Goal: Task Accomplishment & Management: Complete application form

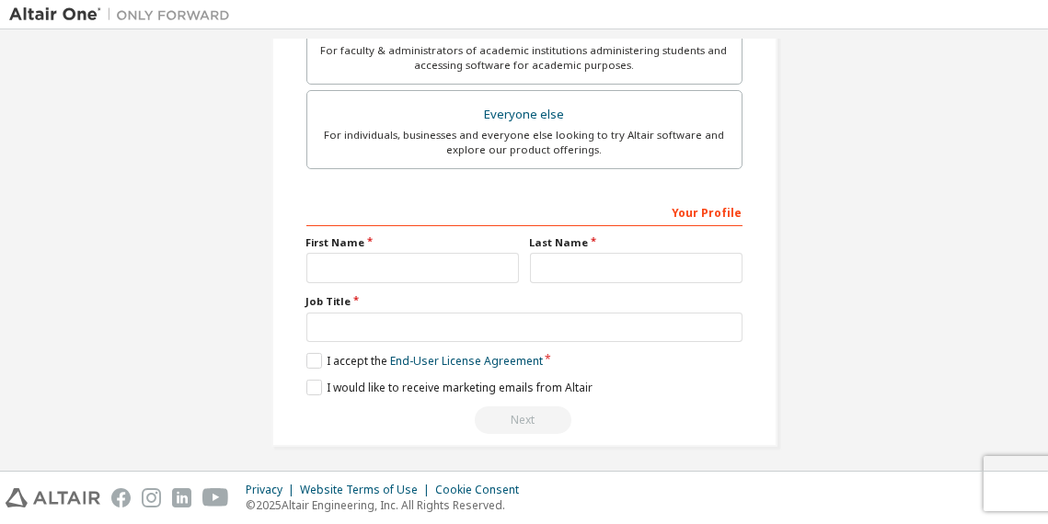
scroll to position [544, 0]
click at [491, 266] on input "text" at bounding box center [412, 268] width 212 height 30
click at [732, 202] on div "Your Profile" at bounding box center [524, 211] width 436 height 29
click at [677, 258] on input "text" at bounding box center [636, 268] width 212 height 30
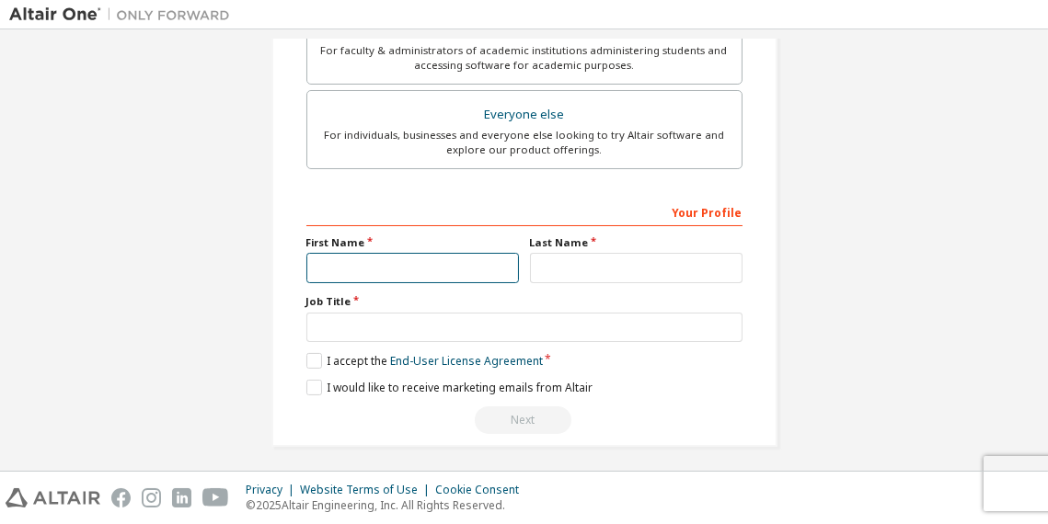
click at [447, 258] on input "text" at bounding box center [412, 268] width 212 height 30
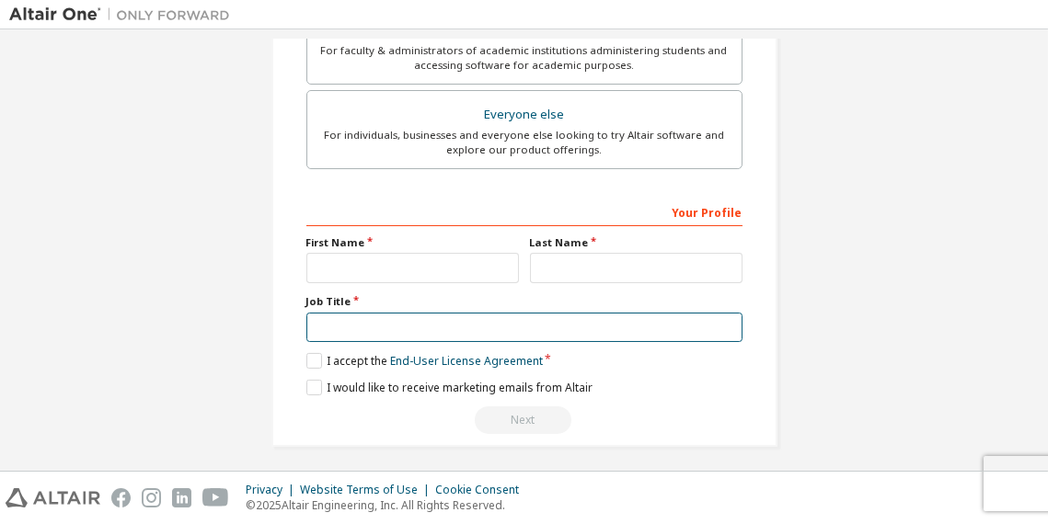
click at [425, 318] on input "text" at bounding box center [524, 328] width 436 height 30
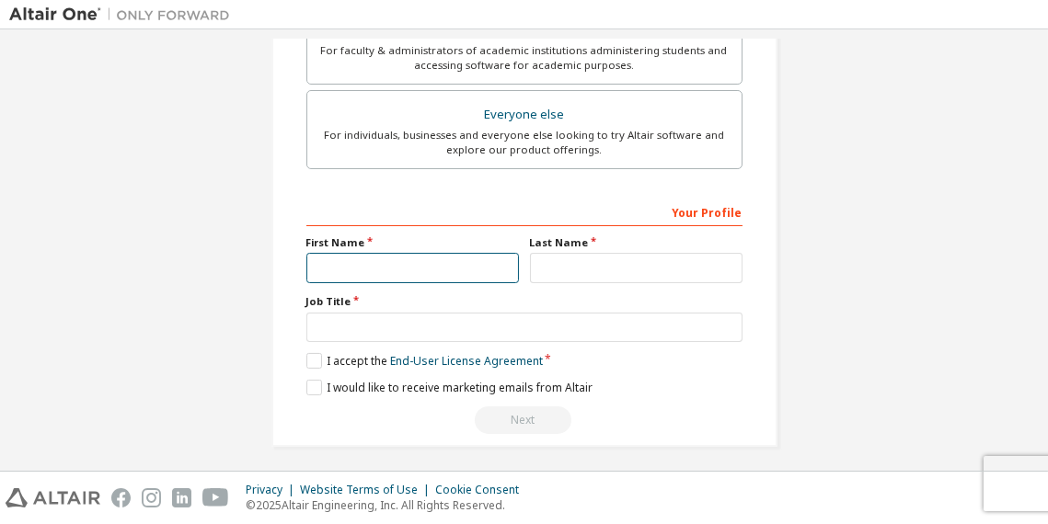
click at [442, 253] on input "text" at bounding box center [412, 268] width 212 height 30
click at [447, 235] on label "First Name" at bounding box center [412, 242] width 212 height 15
click at [453, 261] on input "text" at bounding box center [412, 268] width 212 height 30
click at [489, 235] on label "First Name" at bounding box center [412, 242] width 212 height 15
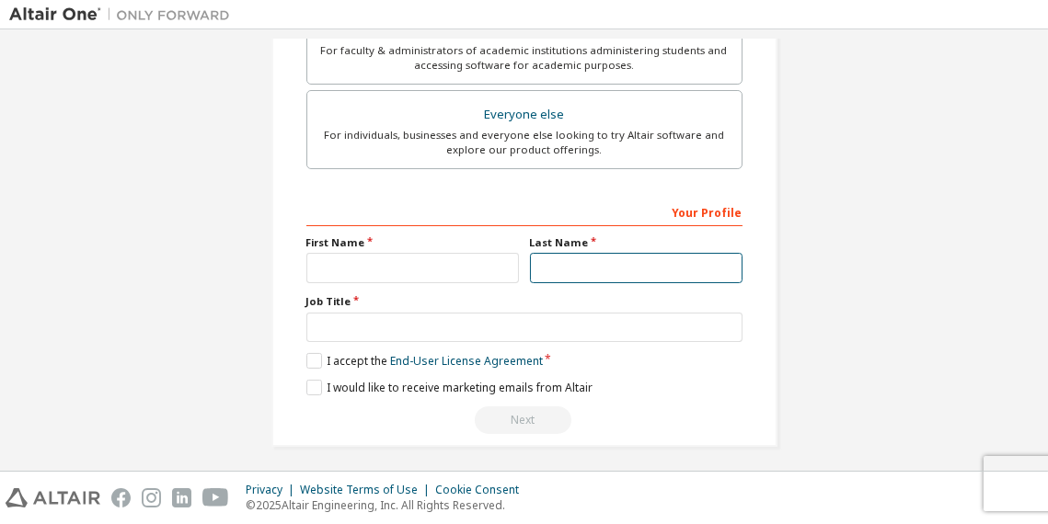
click at [566, 254] on input "text" at bounding box center [636, 268] width 212 height 30
click at [669, 235] on label "Last Name" at bounding box center [636, 242] width 212 height 15
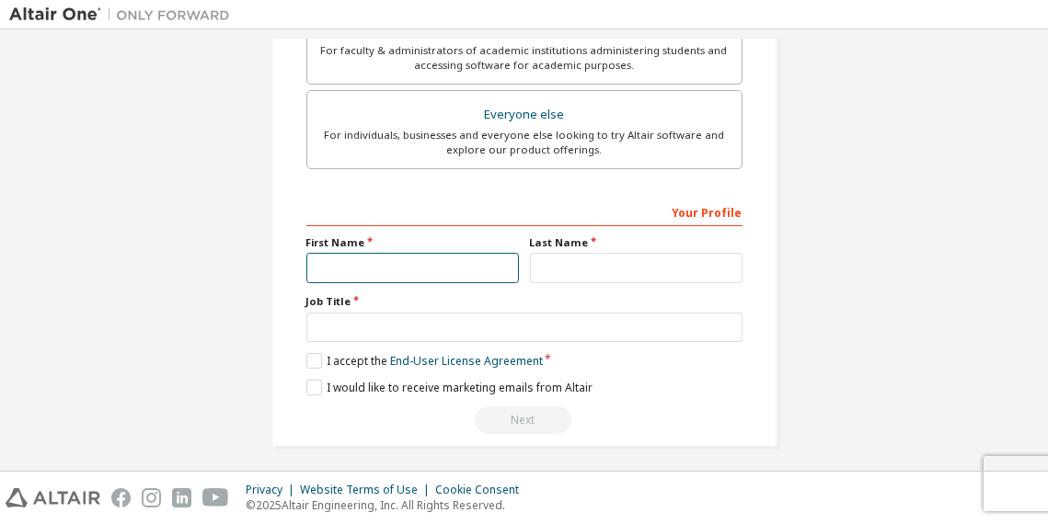
click at [468, 253] on input "text" at bounding box center [412, 268] width 212 height 30
click at [700, 209] on div "Your Profile" at bounding box center [524, 211] width 436 height 29
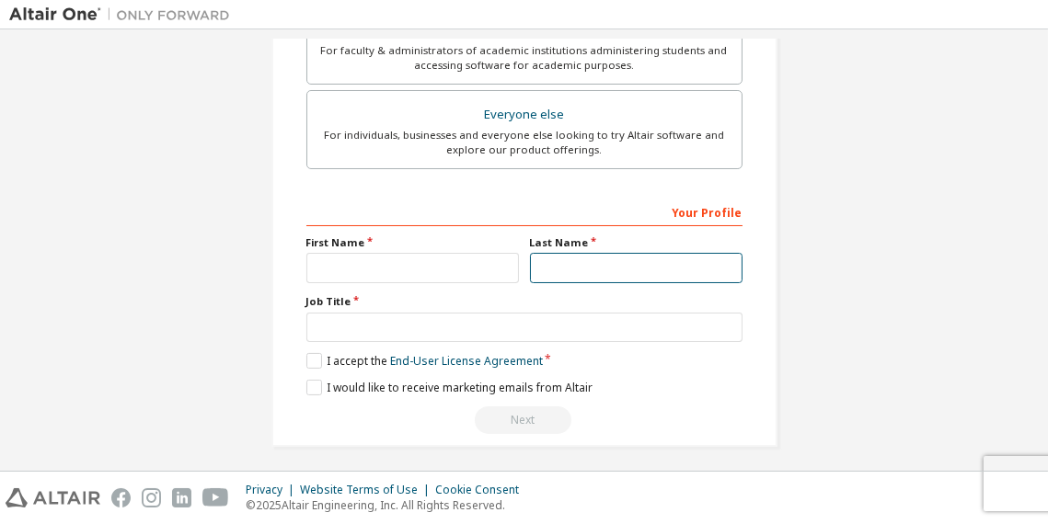
click at [689, 261] on input "text" at bounding box center [636, 268] width 212 height 30
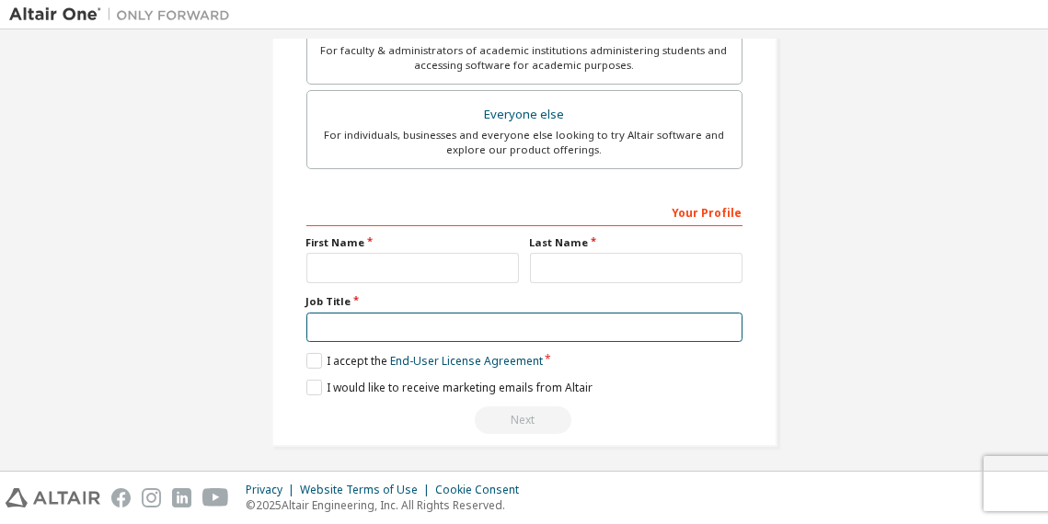
click at [335, 327] on input "text" at bounding box center [524, 328] width 436 height 30
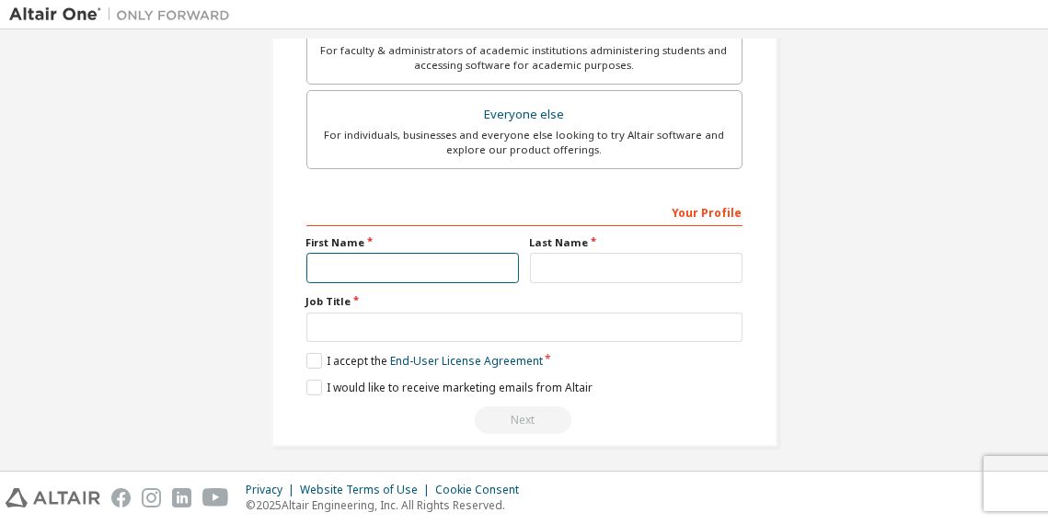
click at [382, 258] on input "text" at bounding box center [412, 268] width 212 height 30
click at [563, 208] on div "Your Profile" at bounding box center [524, 211] width 436 height 29
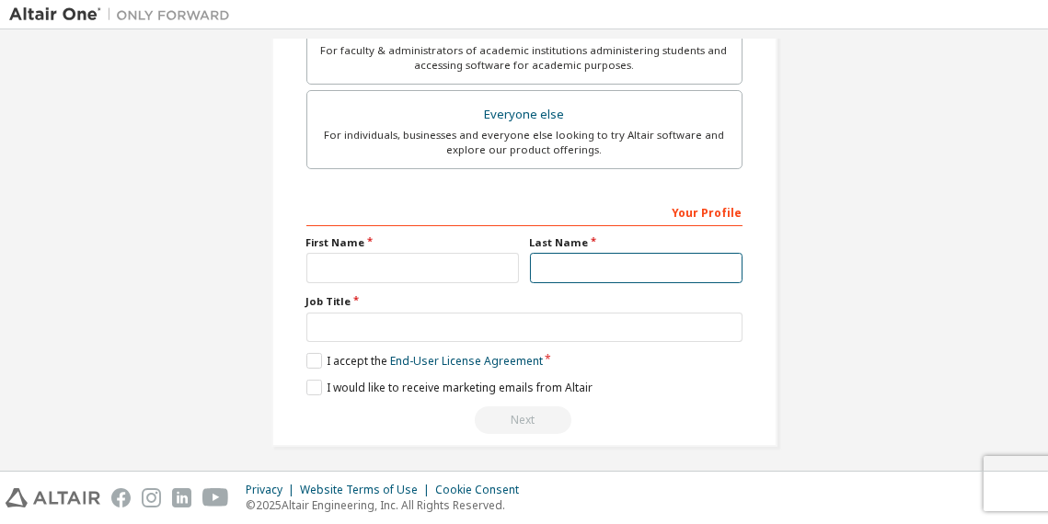
click at [627, 266] on input "text" at bounding box center [636, 268] width 212 height 30
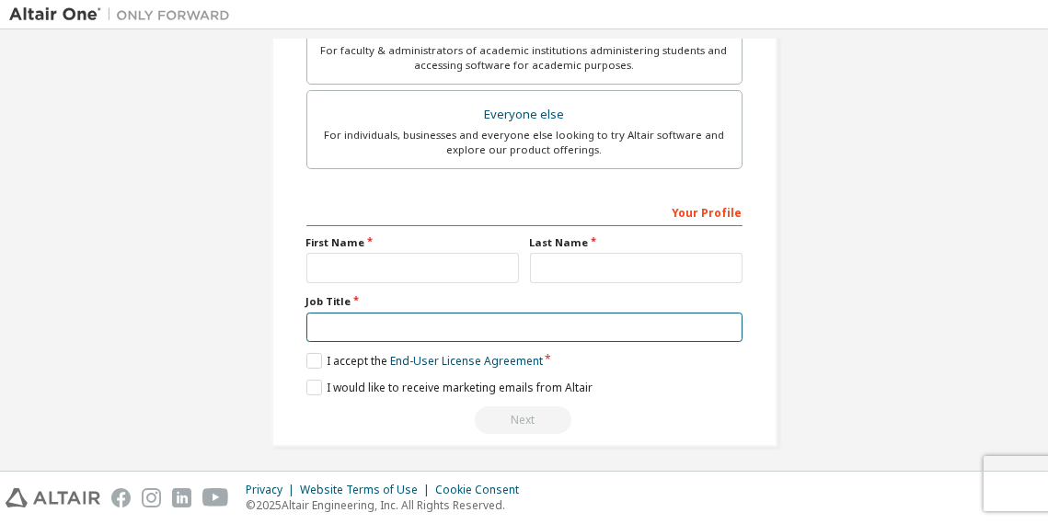
click at [615, 322] on input "text" at bounding box center [524, 328] width 436 height 30
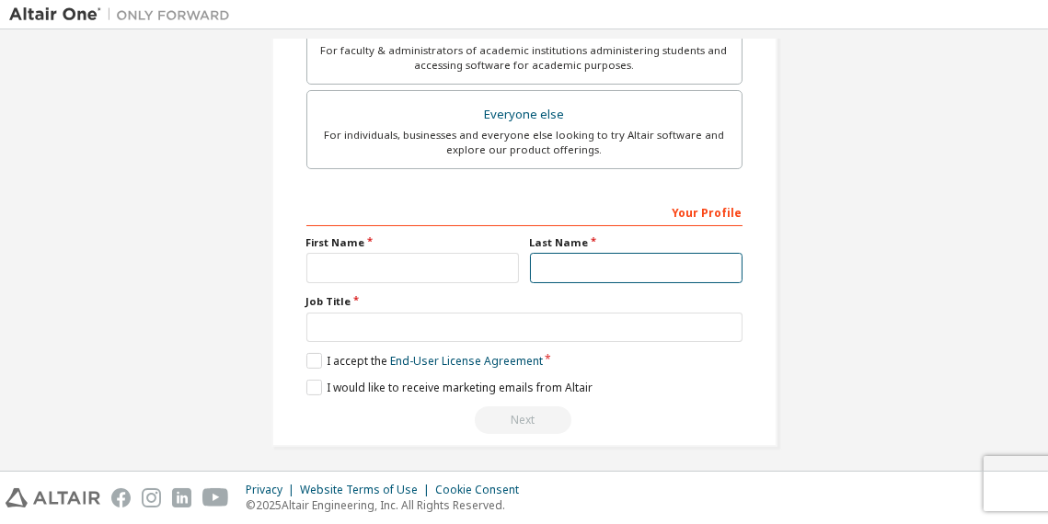
click at [631, 257] on input "text" at bounding box center [636, 268] width 212 height 30
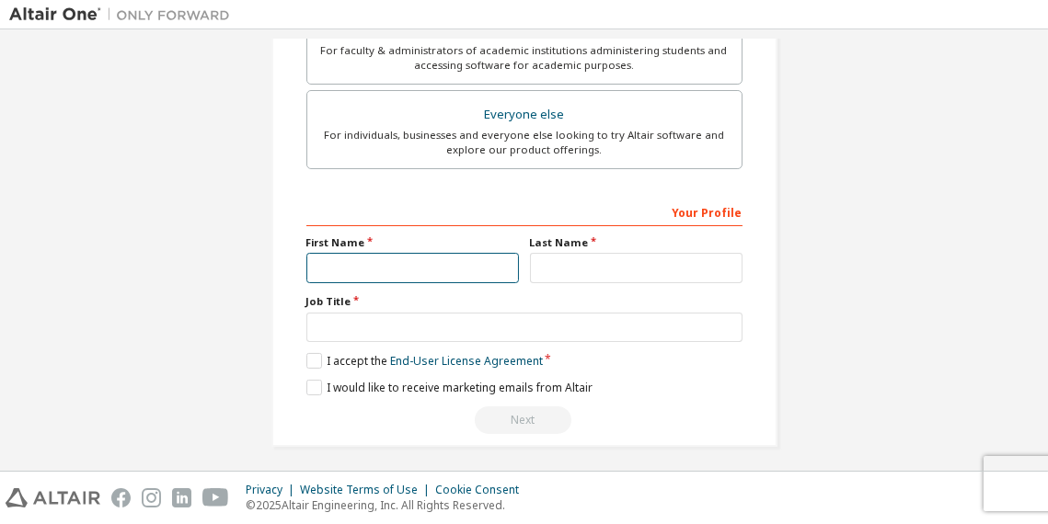
click at [413, 267] on input "text" at bounding box center [412, 268] width 212 height 30
click at [362, 217] on div "Your Profile" at bounding box center [524, 211] width 436 height 29
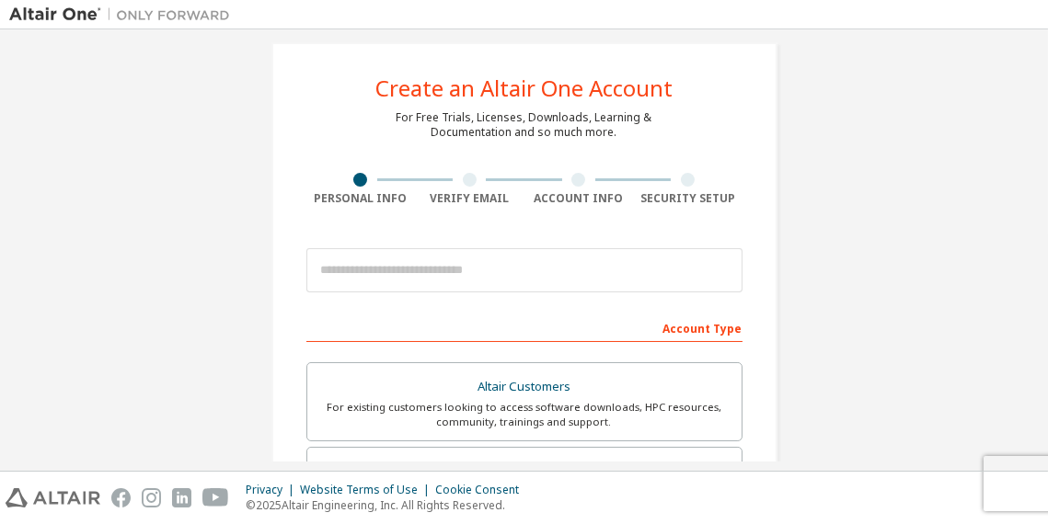
scroll to position [0, 0]
